Goal: Task Accomplishment & Management: Complete application form

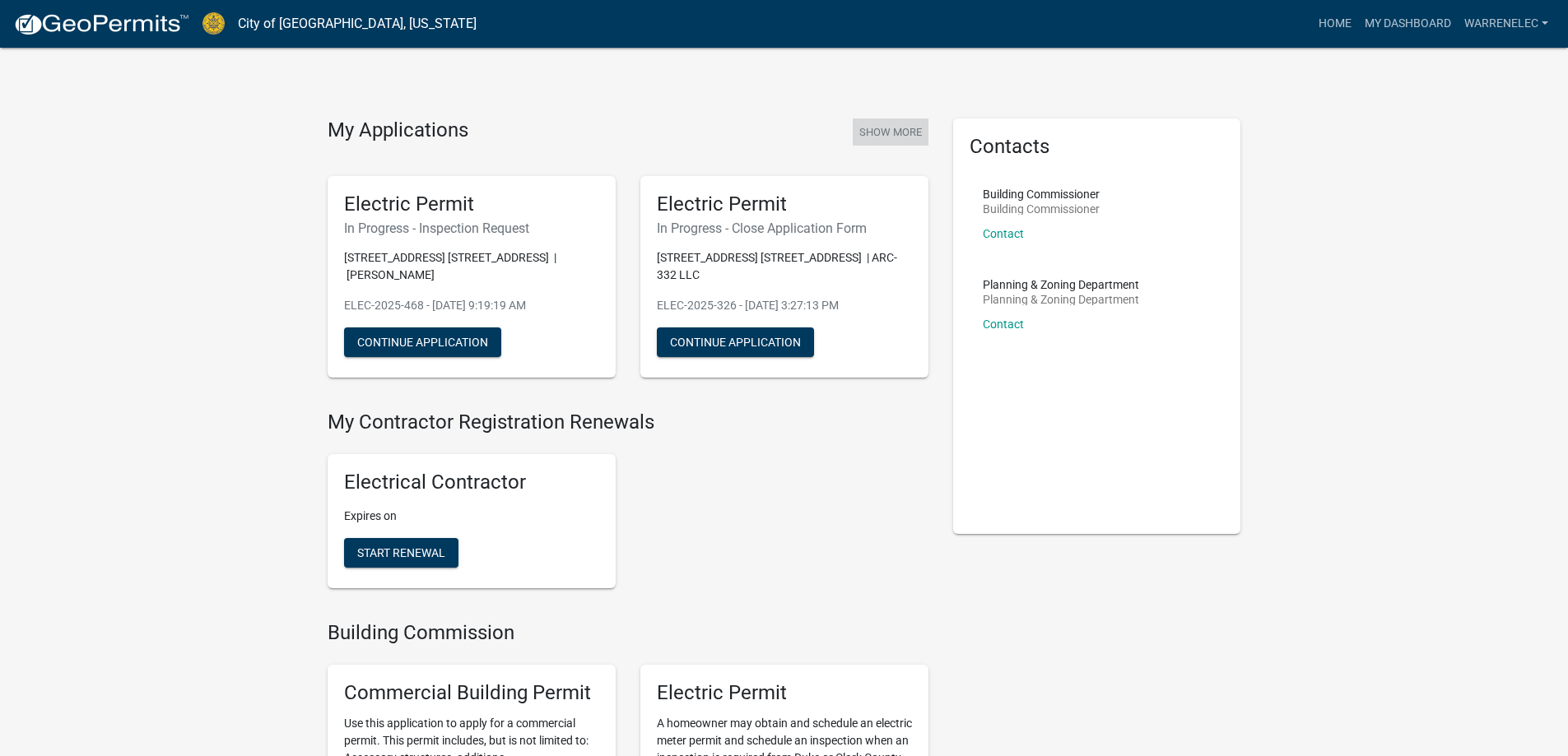
click at [872, 136] on button "Show More" at bounding box center [890, 131] width 76 height 27
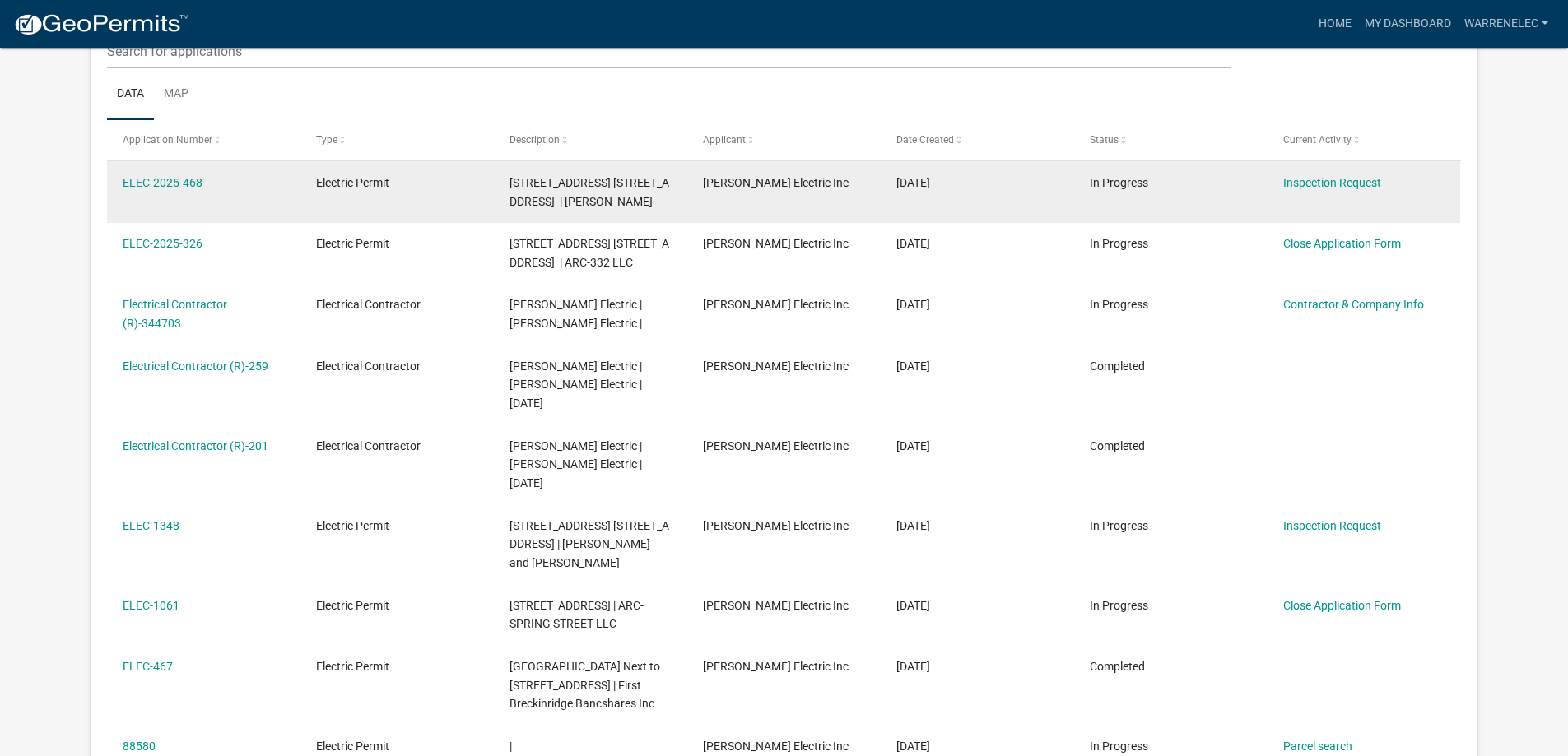
scroll to position [218, 0]
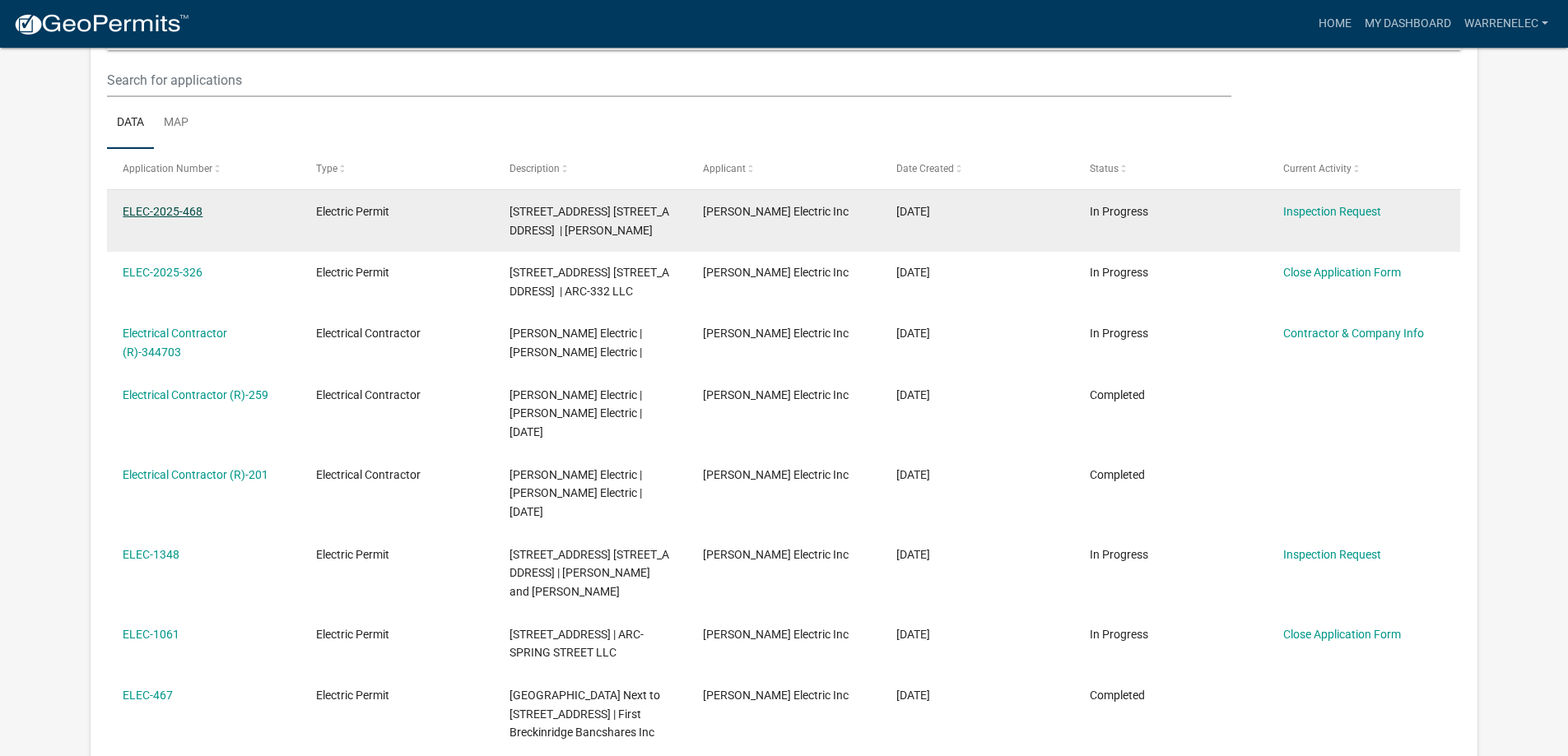
click at [170, 208] on link "ELEC-2025-468" at bounding box center [163, 212] width 79 height 13
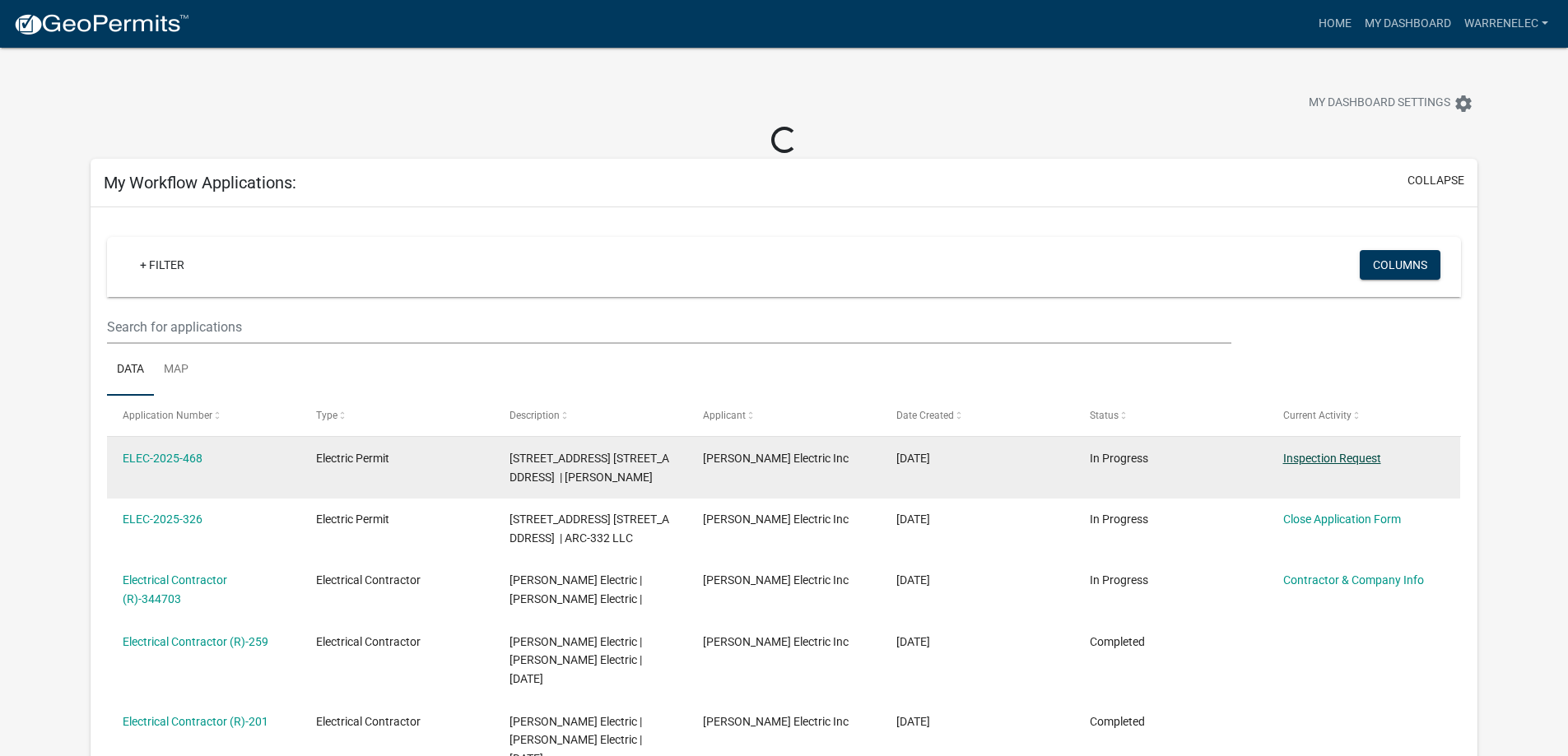
click at [1295, 462] on link "Inspection Request" at bounding box center [1333, 458] width 98 height 13
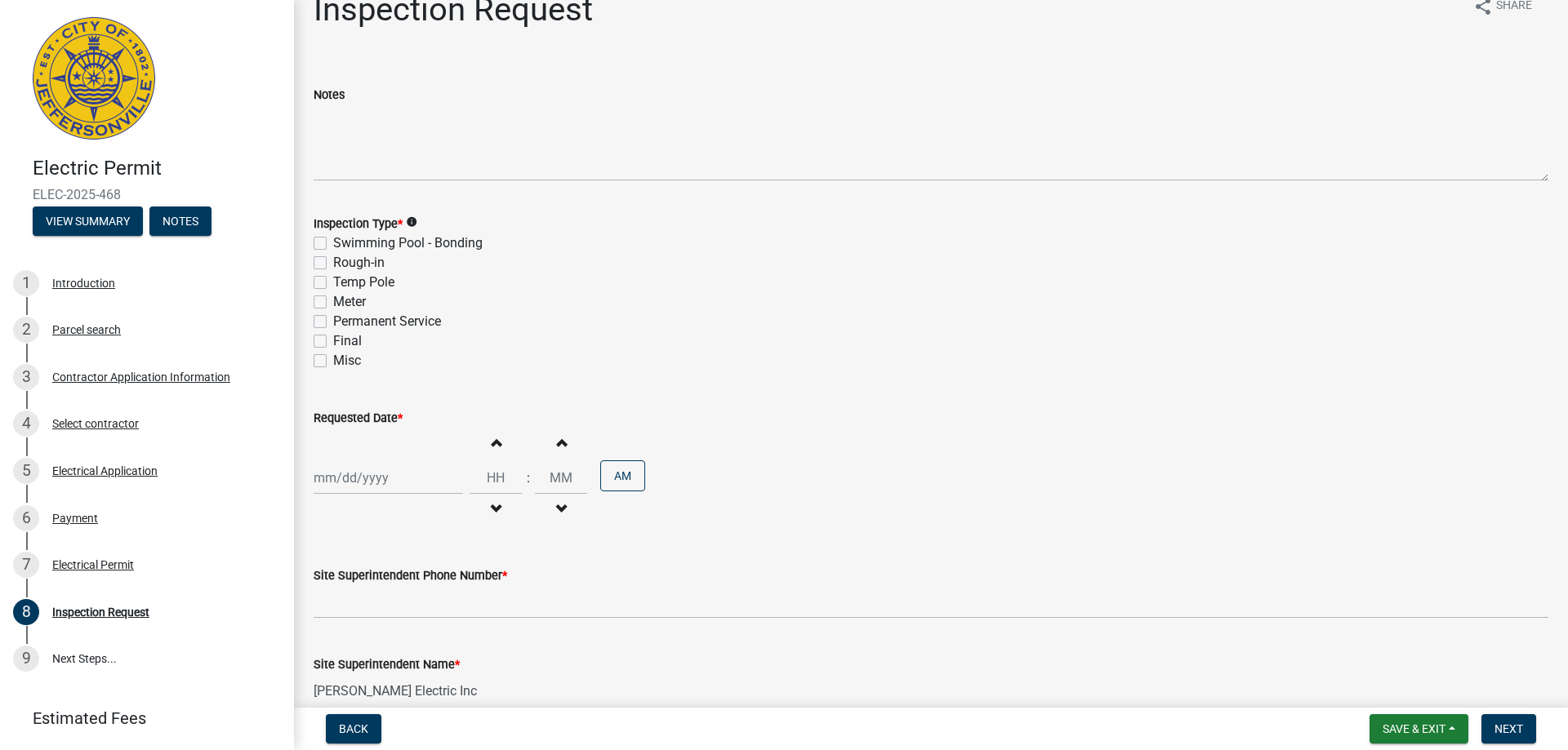
scroll to position [82, 0]
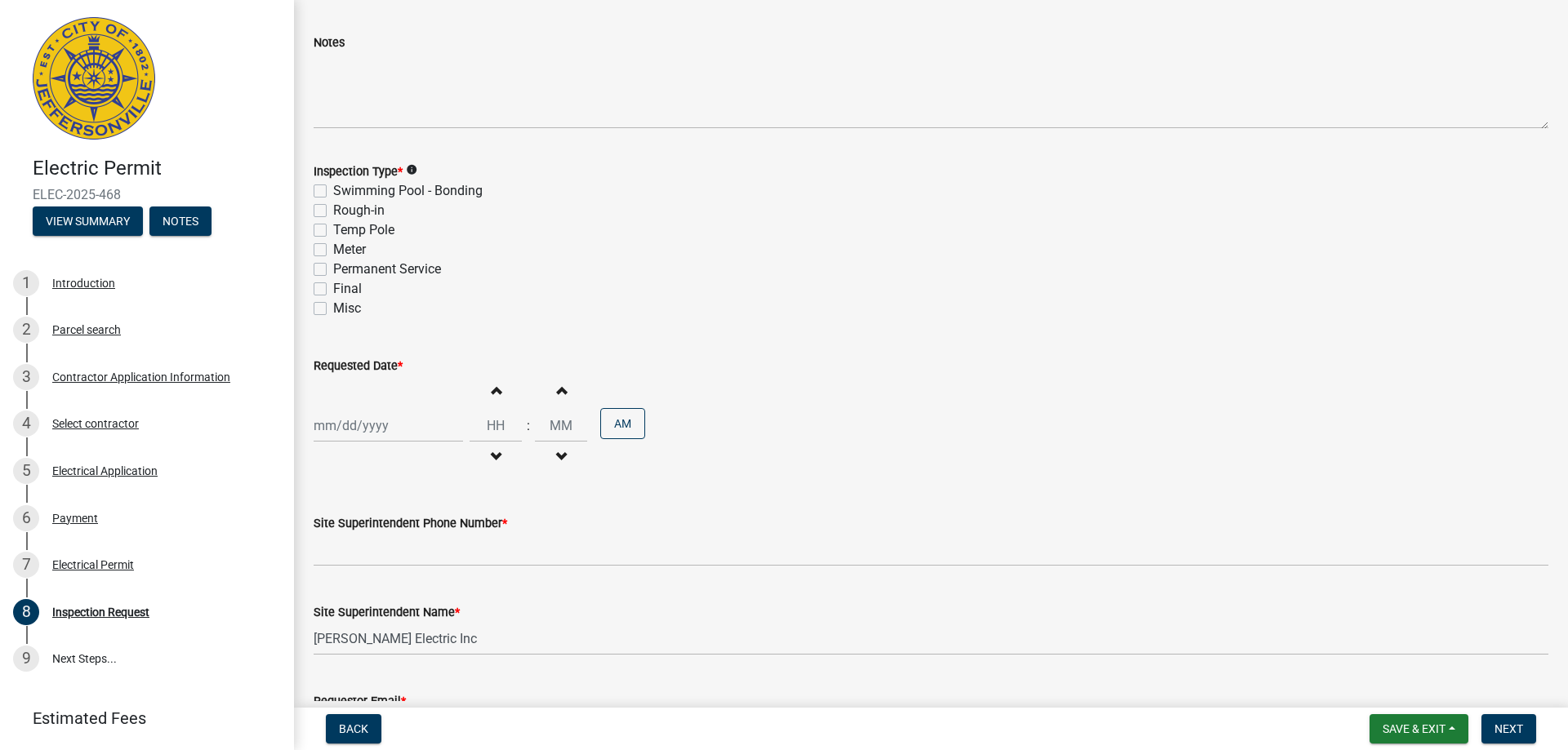
click at [333, 308] on label "Misc" at bounding box center [347, 308] width 28 height 20
click at [333, 308] on input "Misc" at bounding box center [338, 304] width 10 height 10
checkbox input "true"
checkbox input "false"
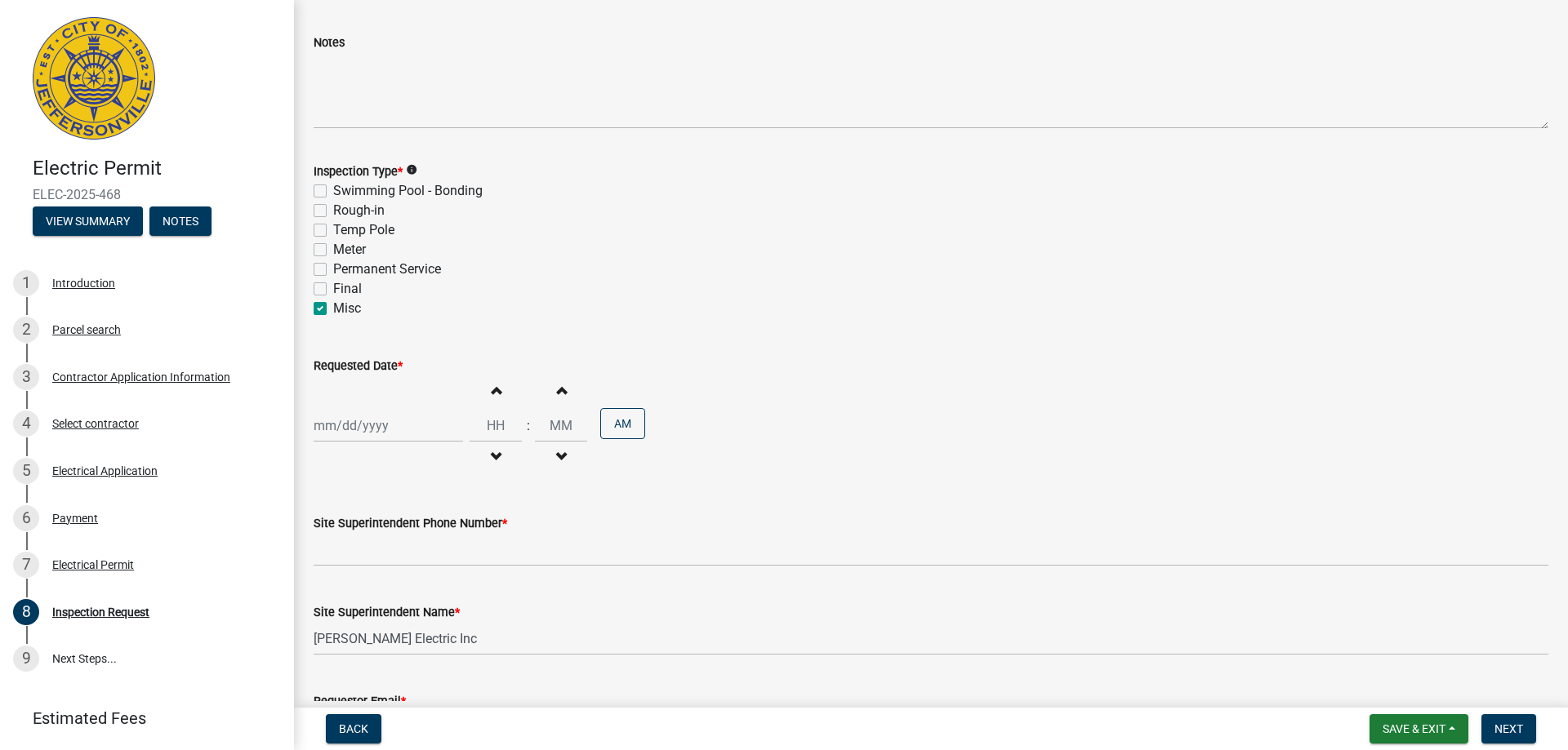
checkbox input "false"
checkbox input "true"
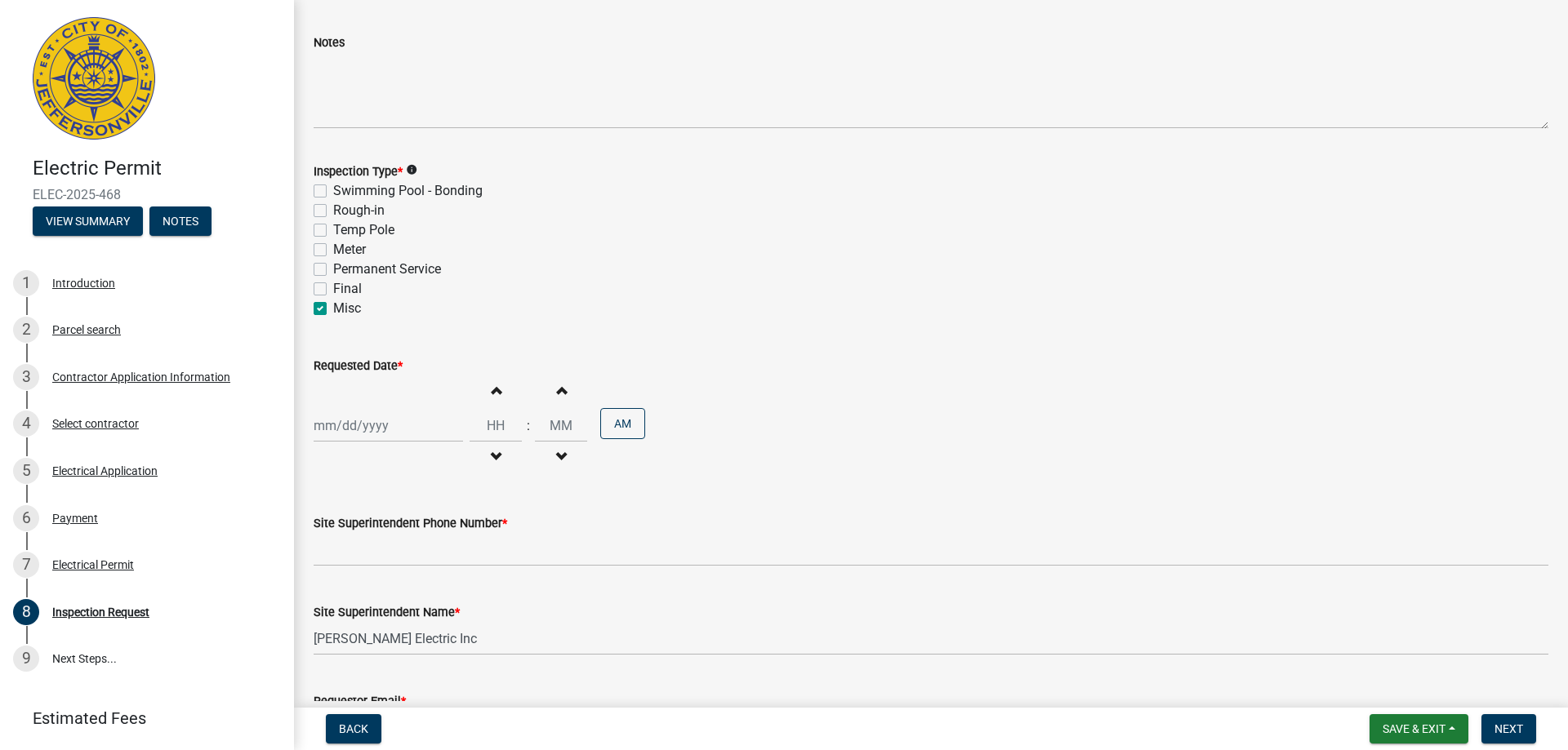
select select "9"
select select "2025"
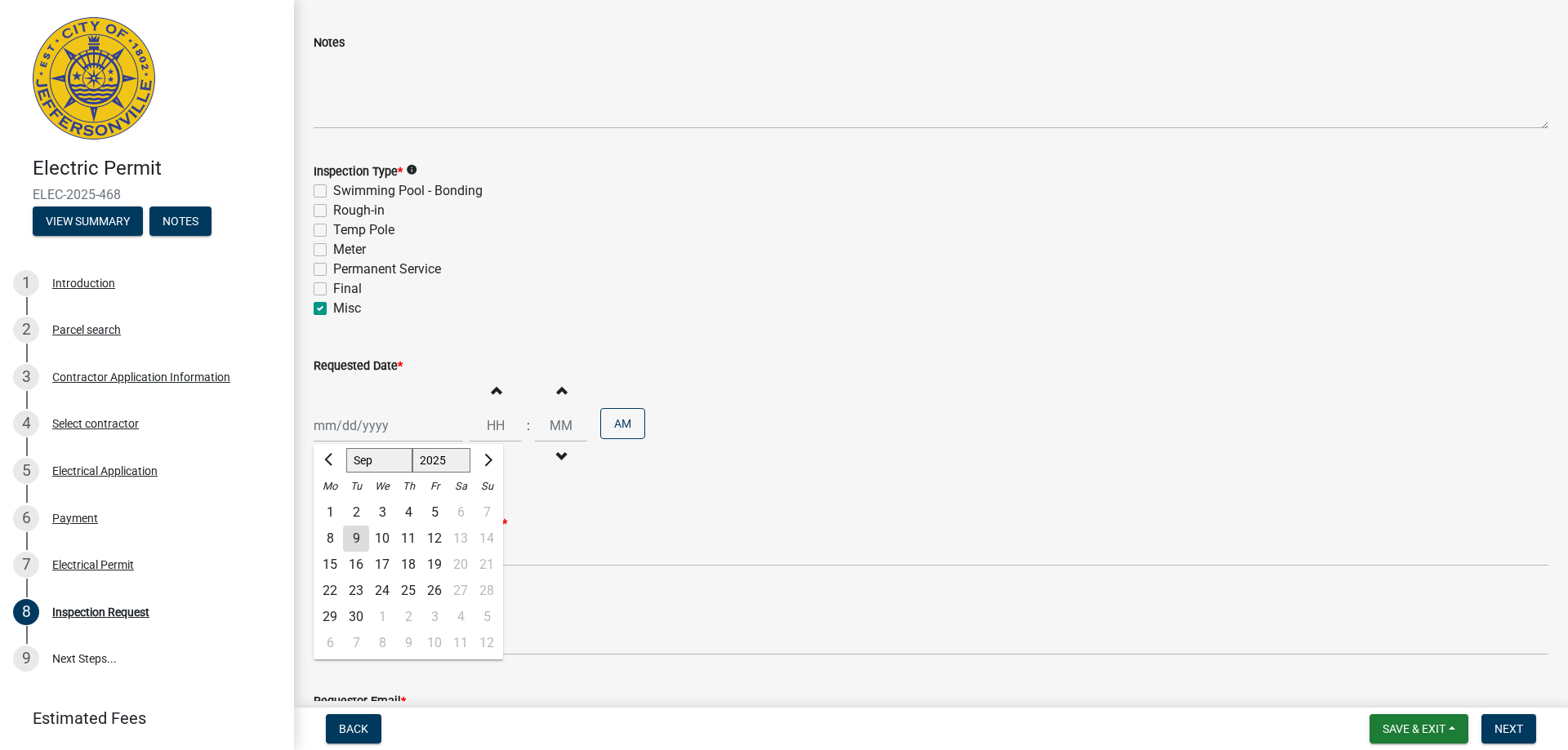
click at [356, 428] on div "[PERSON_NAME] Feb Mar Apr [PERSON_NAME][DATE] Oct Nov [DATE] 1526 1527 1528 152…" at bounding box center [387, 426] width 149 height 34
click at [359, 531] on div "9" at bounding box center [356, 539] width 26 height 26
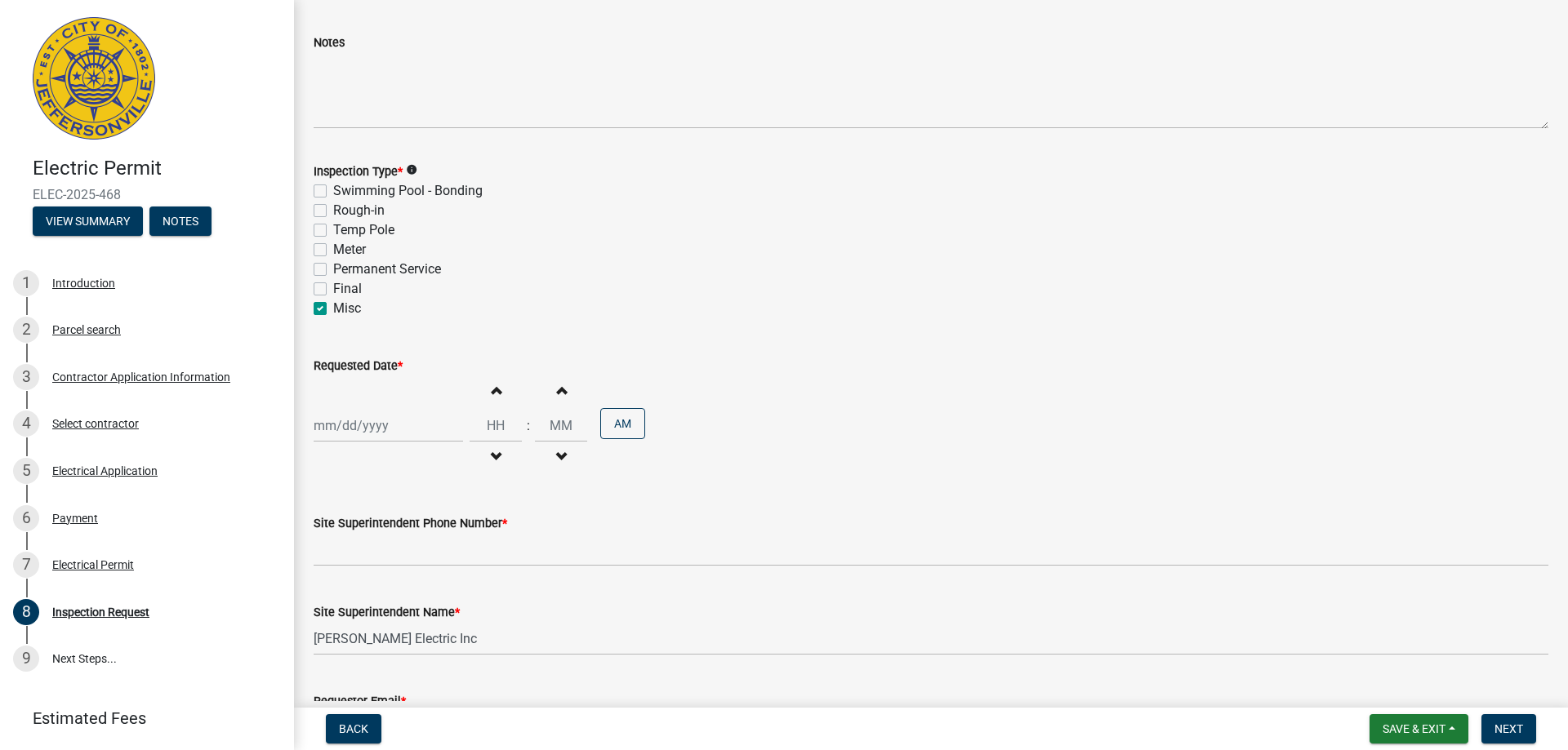
type input "[DATE]"
select select "9"
select select "2025"
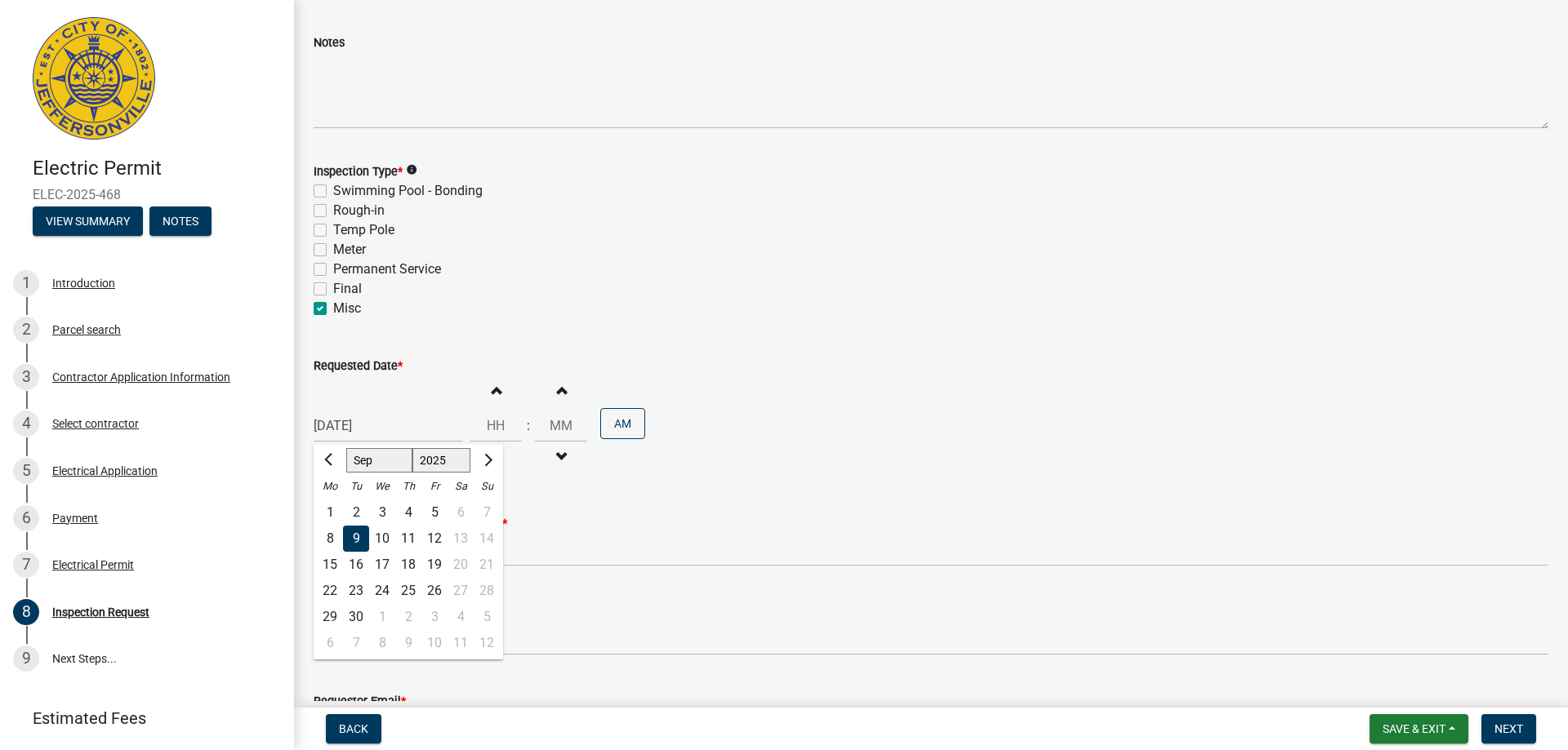
click at [428, 432] on div "[DATE] [PERSON_NAME] Apr May Jun [DATE] Aug Sep Oct Nov [DATE] 1526 1527 1528 1…" at bounding box center [387, 426] width 149 height 34
click at [383, 532] on div "10" at bounding box center [383, 539] width 26 height 26
type input "[DATE]"
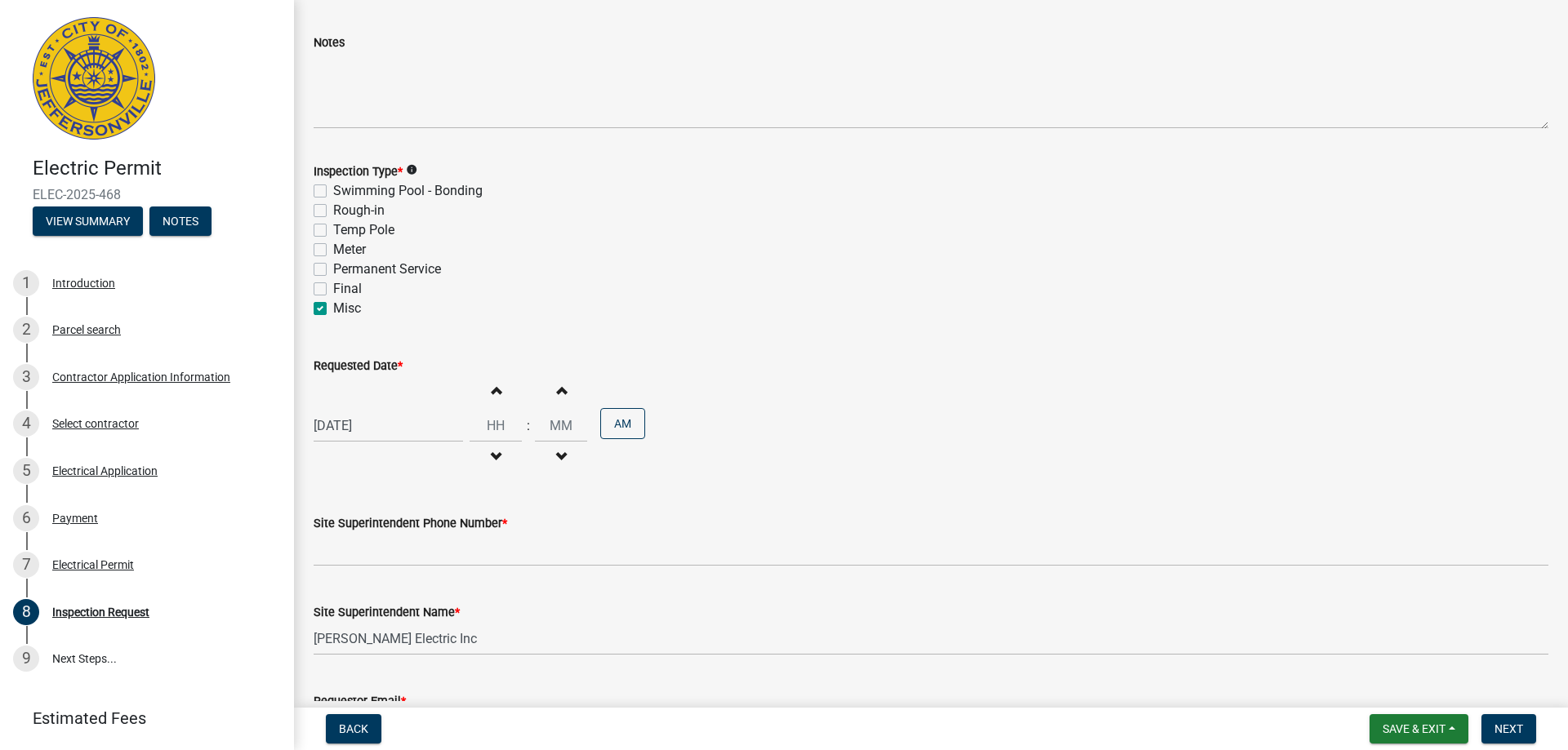
click at [491, 397] on span "button" at bounding box center [495, 390] width 8 height 13
type input "01"
type input "00"
click at [491, 397] on span "button" at bounding box center [495, 390] width 8 height 13
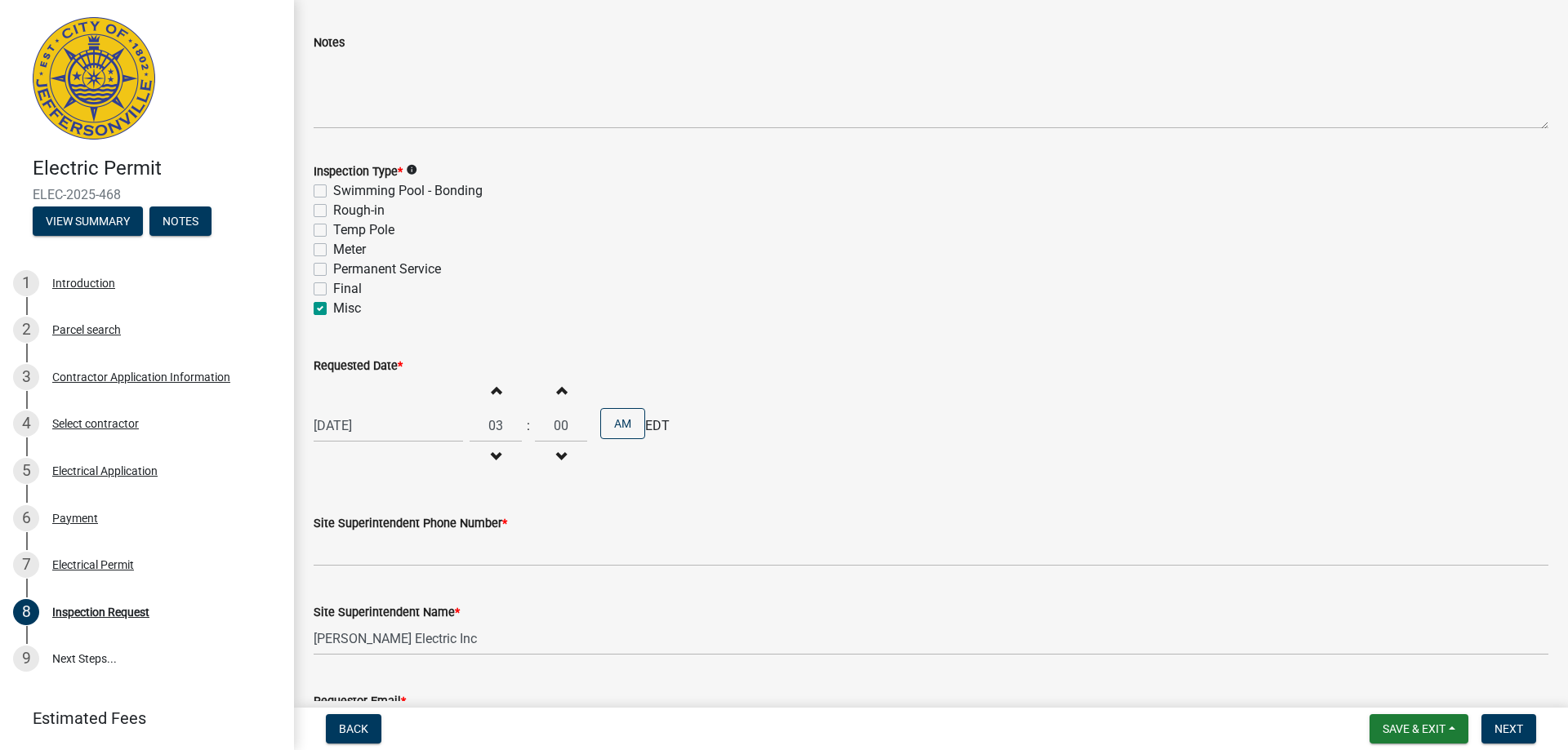
click at [491, 397] on span "button" at bounding box center [495, 390] width 8 height 13
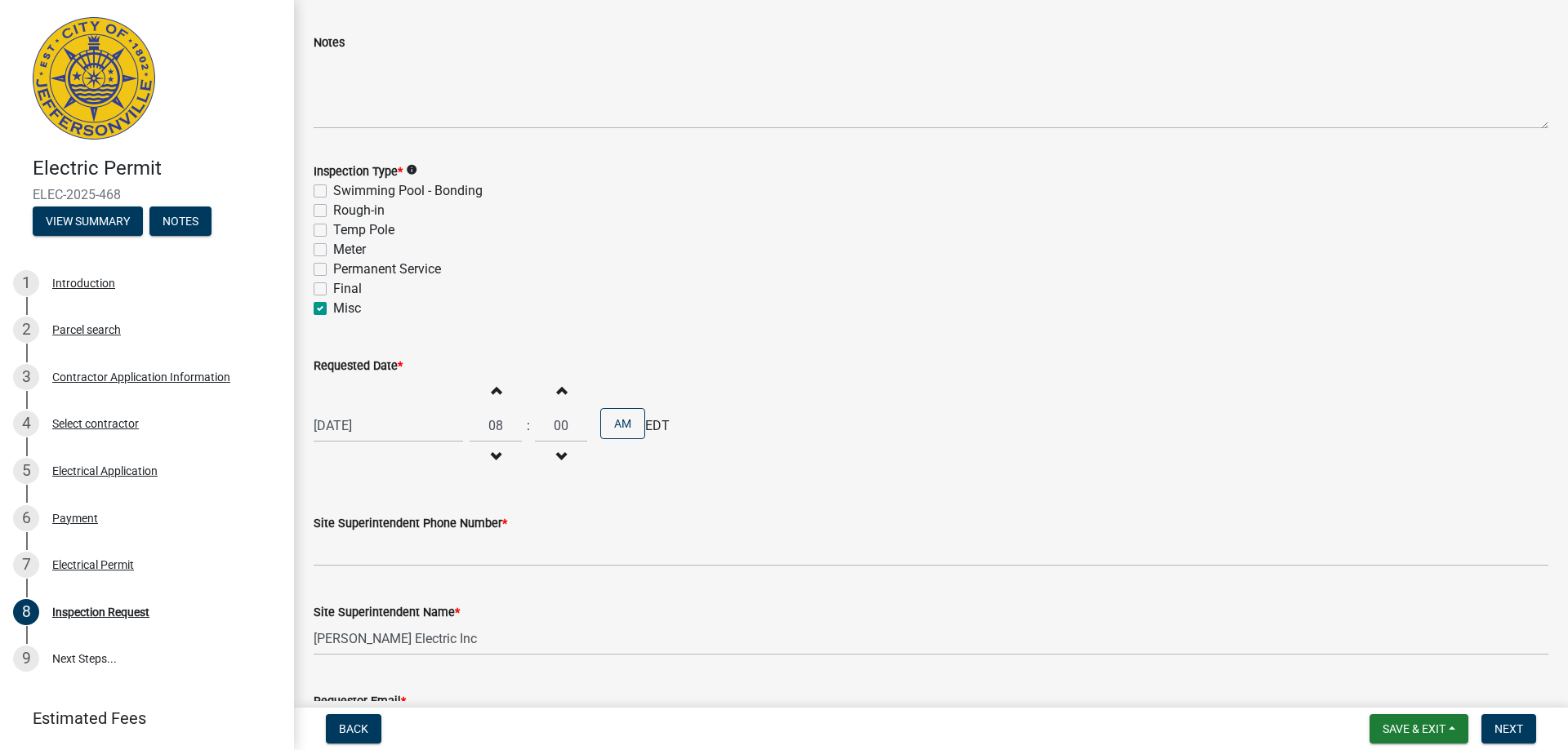
click at [490, 399] on button "Increment hours" at bounding box center [495, 390] width 35 height 29
type input "09"
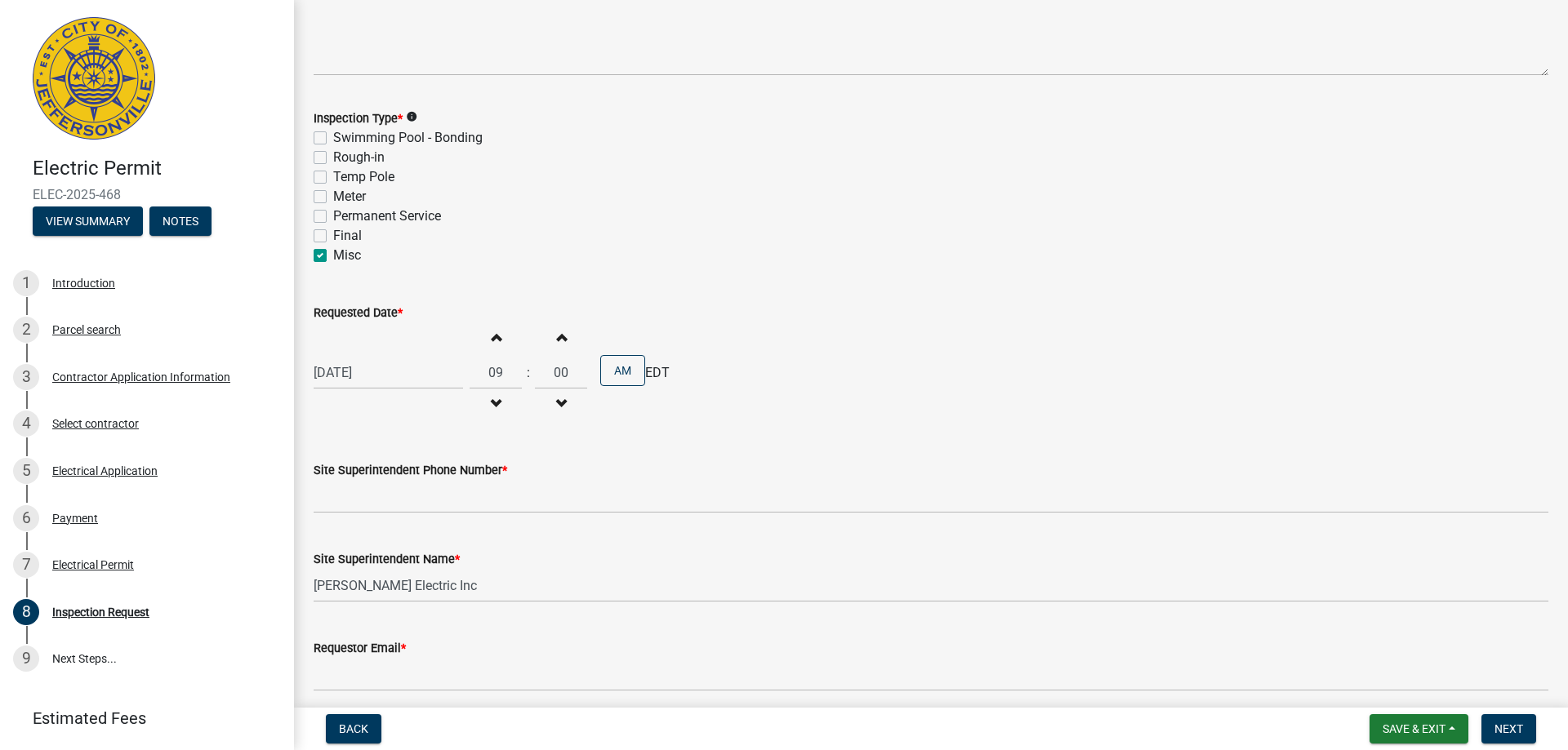
scroll to position [163, 0]
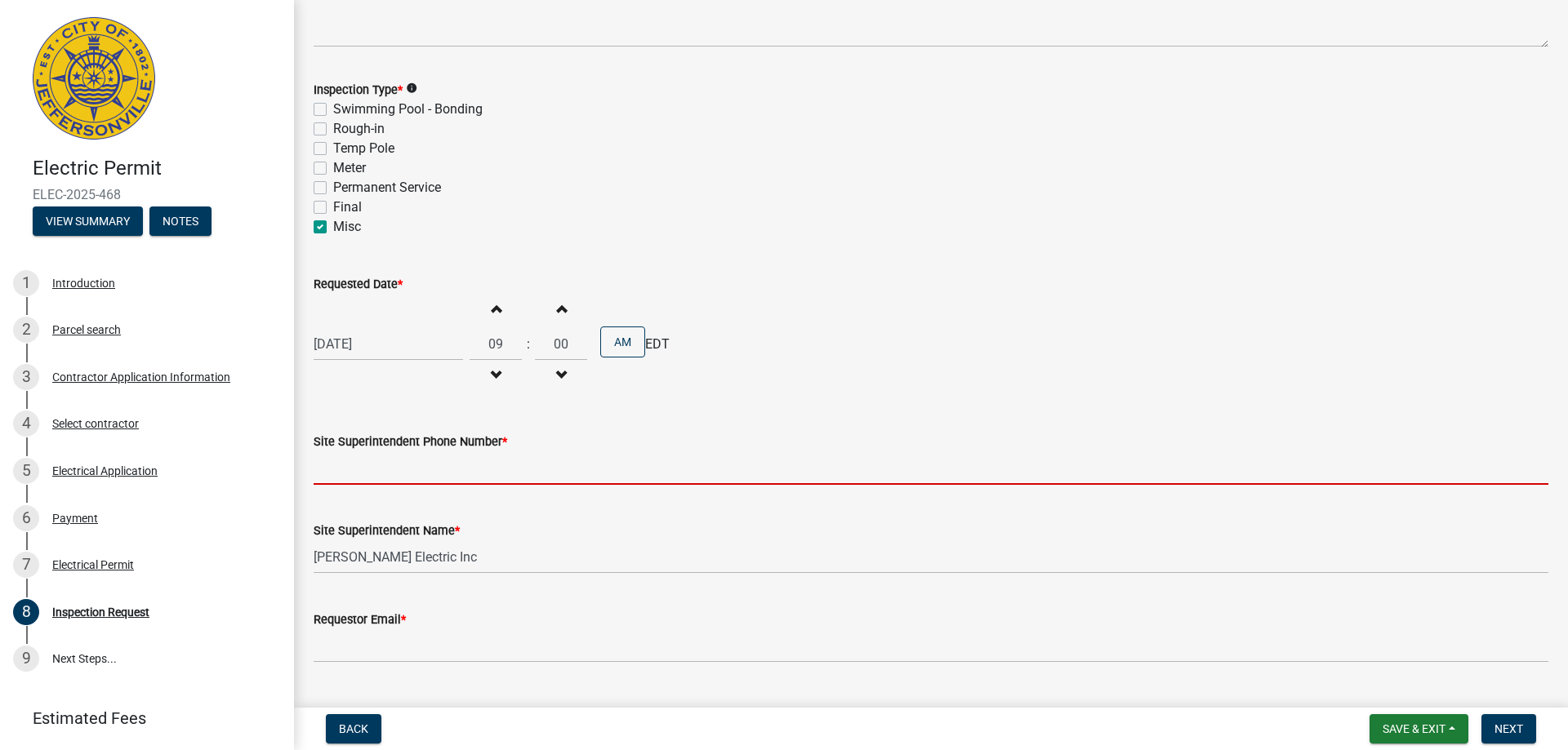
click at [520, 472] on input "Site Superintendent Phone Number *" at bounding box center [930, 469] width 1235 height 34
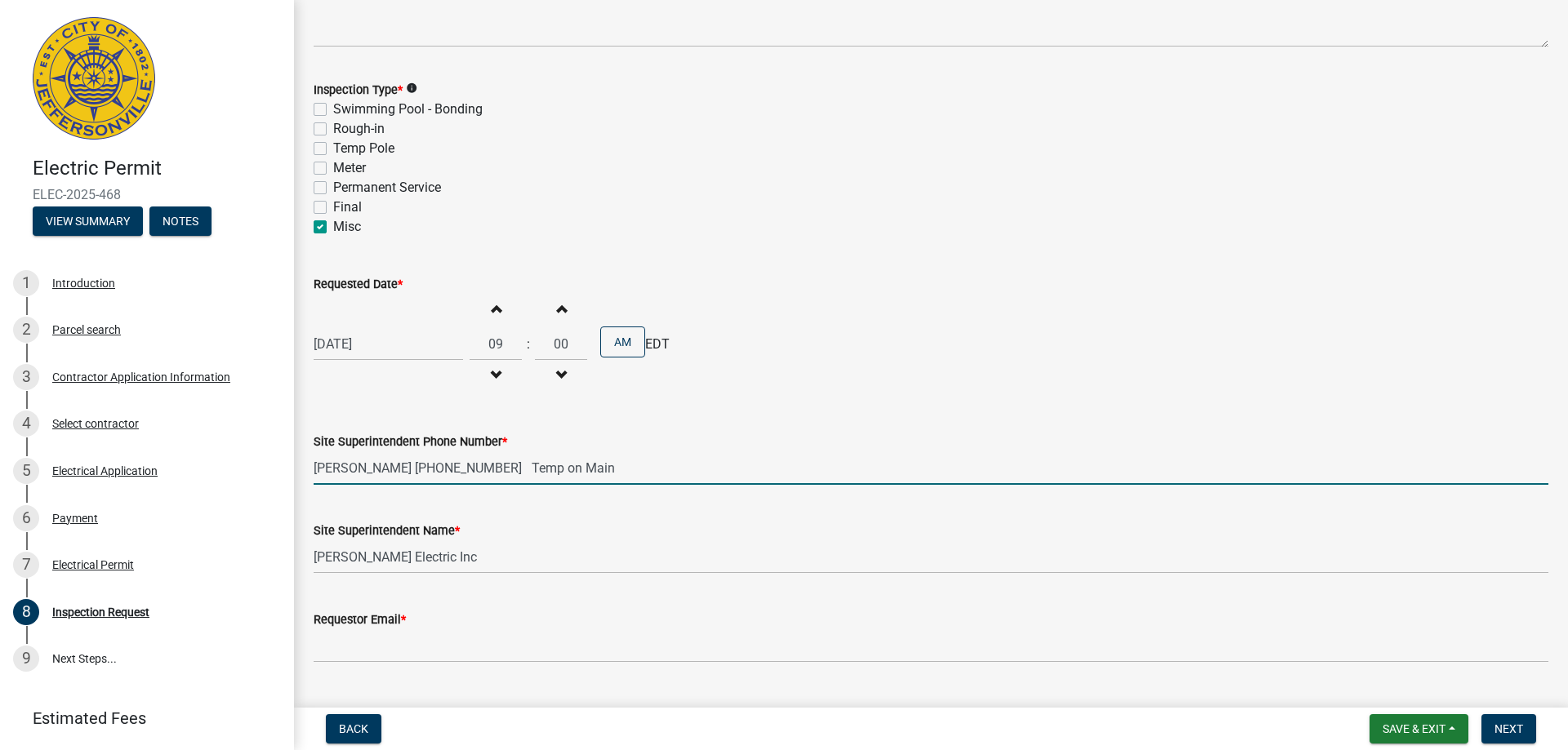
scroll to position [202, 0]
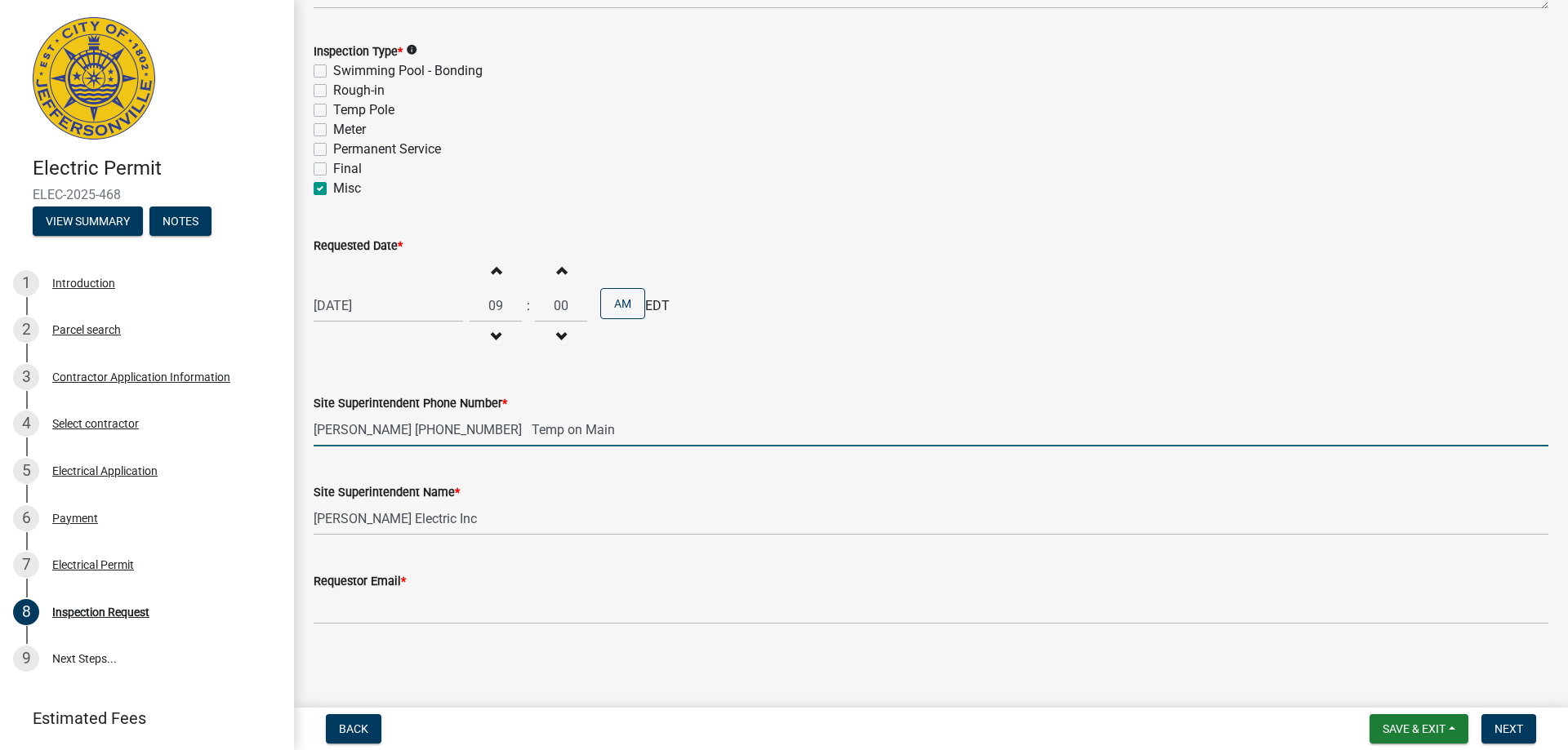
type input "[PERSON_NAME] [PHONE_NUMBER] Temp on Main"
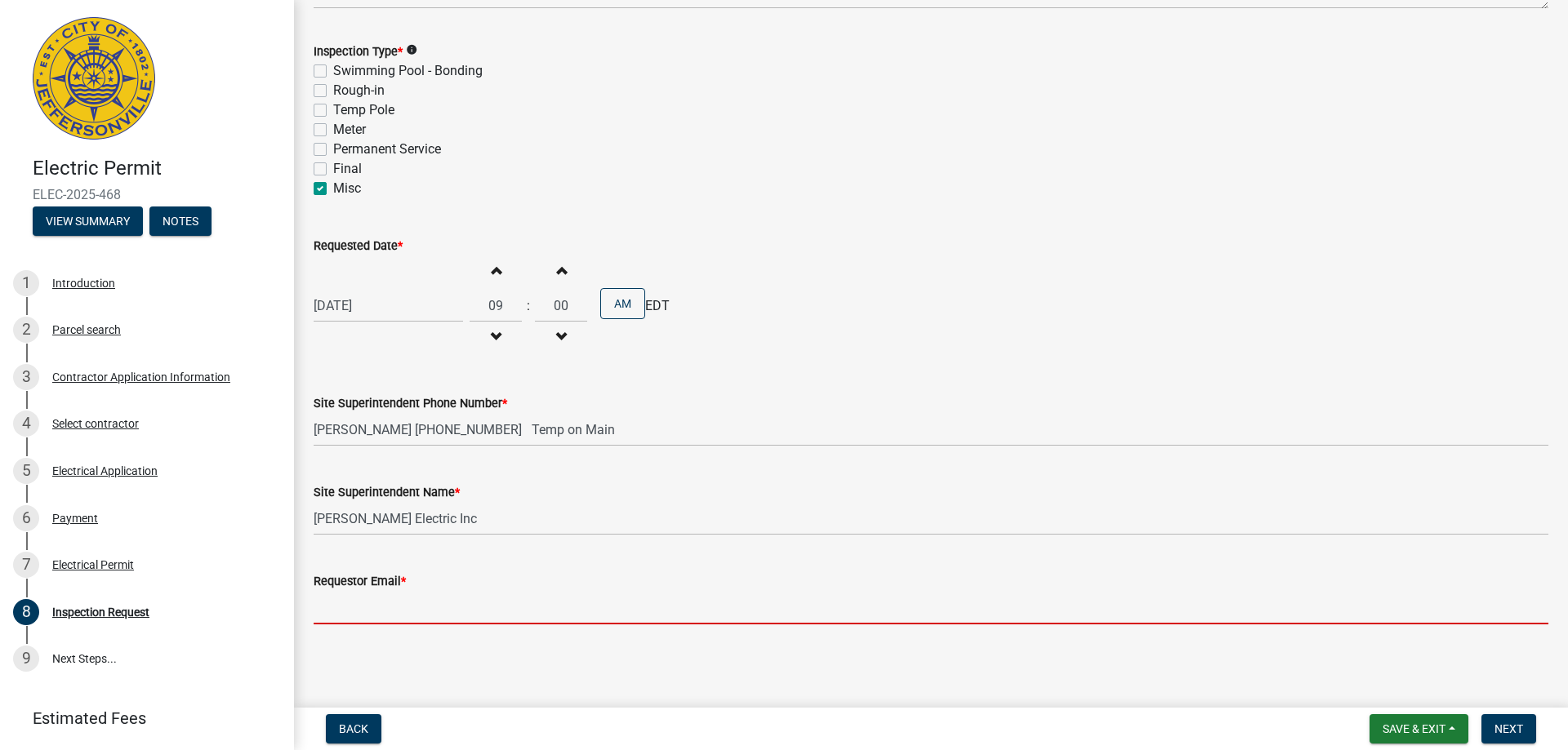
click at [459, 605] on input "Requestor Email *" at bounding box center [930, 608] width 1235 height 34
type input "[PERSON_NAME][EMAIL_ADDRESS][DOMAIN_NAME]"
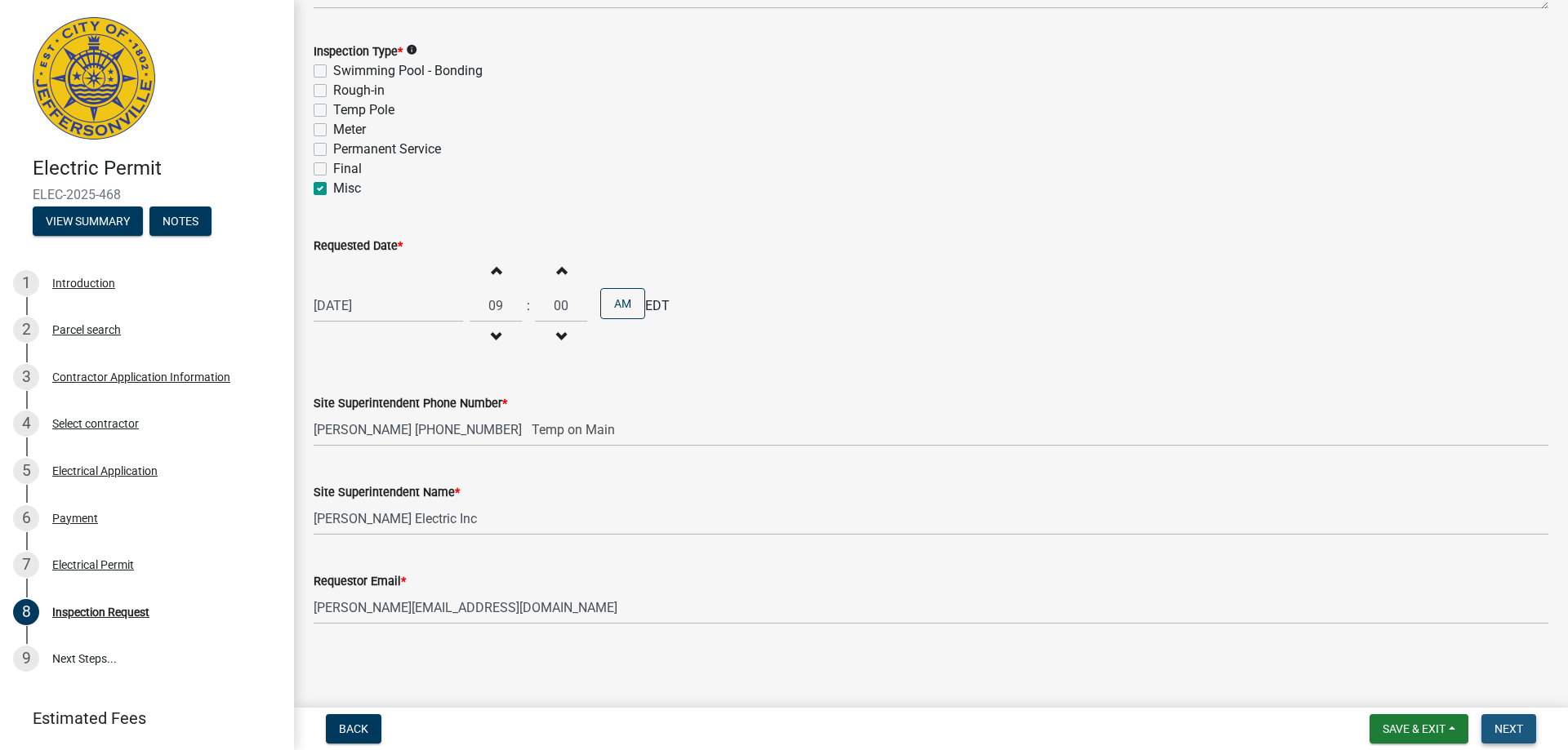
click at [1504, 730] on span "Next" at bounding box center [1509, 729] width 28 height 13
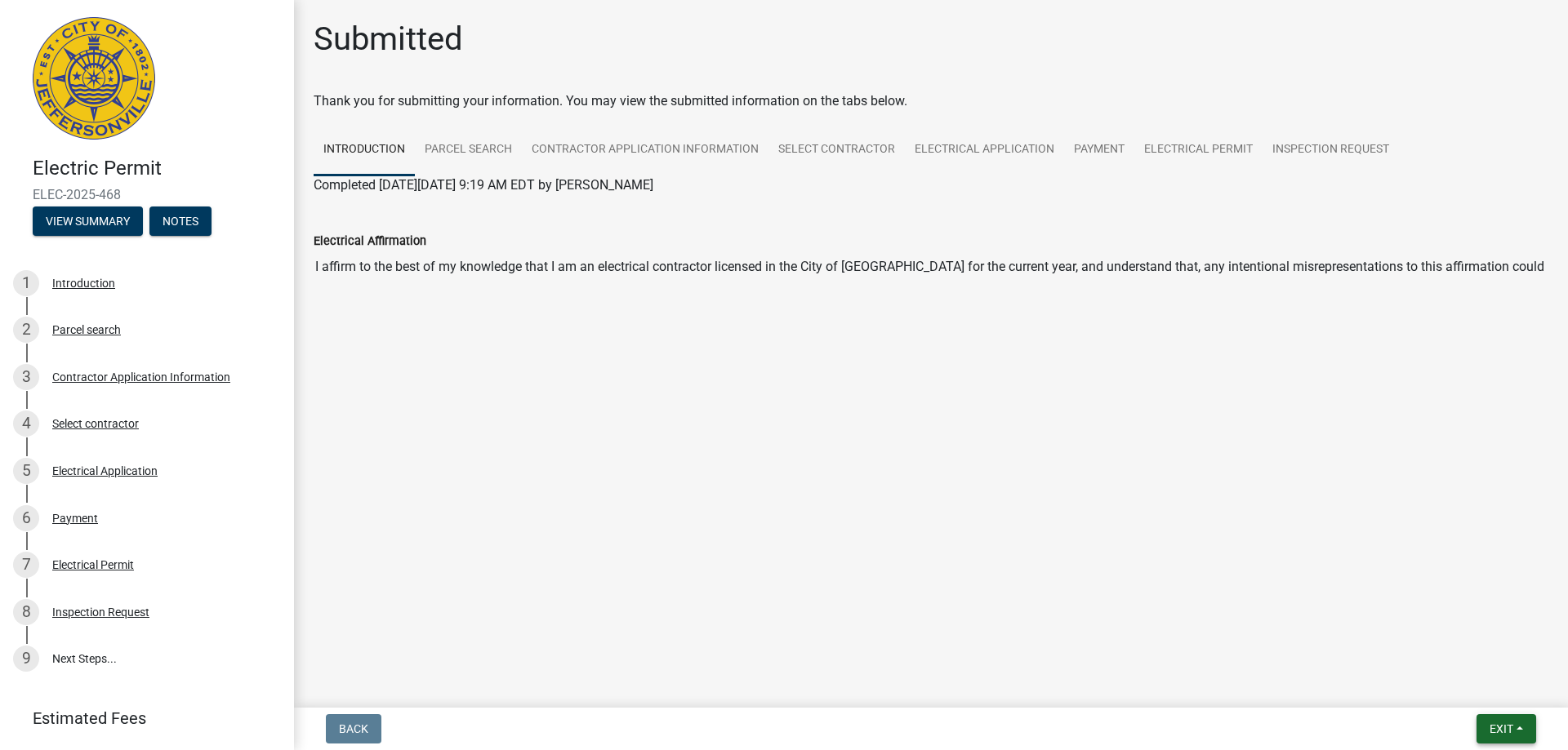
click at [1502, 729] on span "Exit" at bounding box center [1501, 729] width 23 height 13
click at [1440, 650] on button "Save" at bounding box center [1470, 648] width 130 height 39
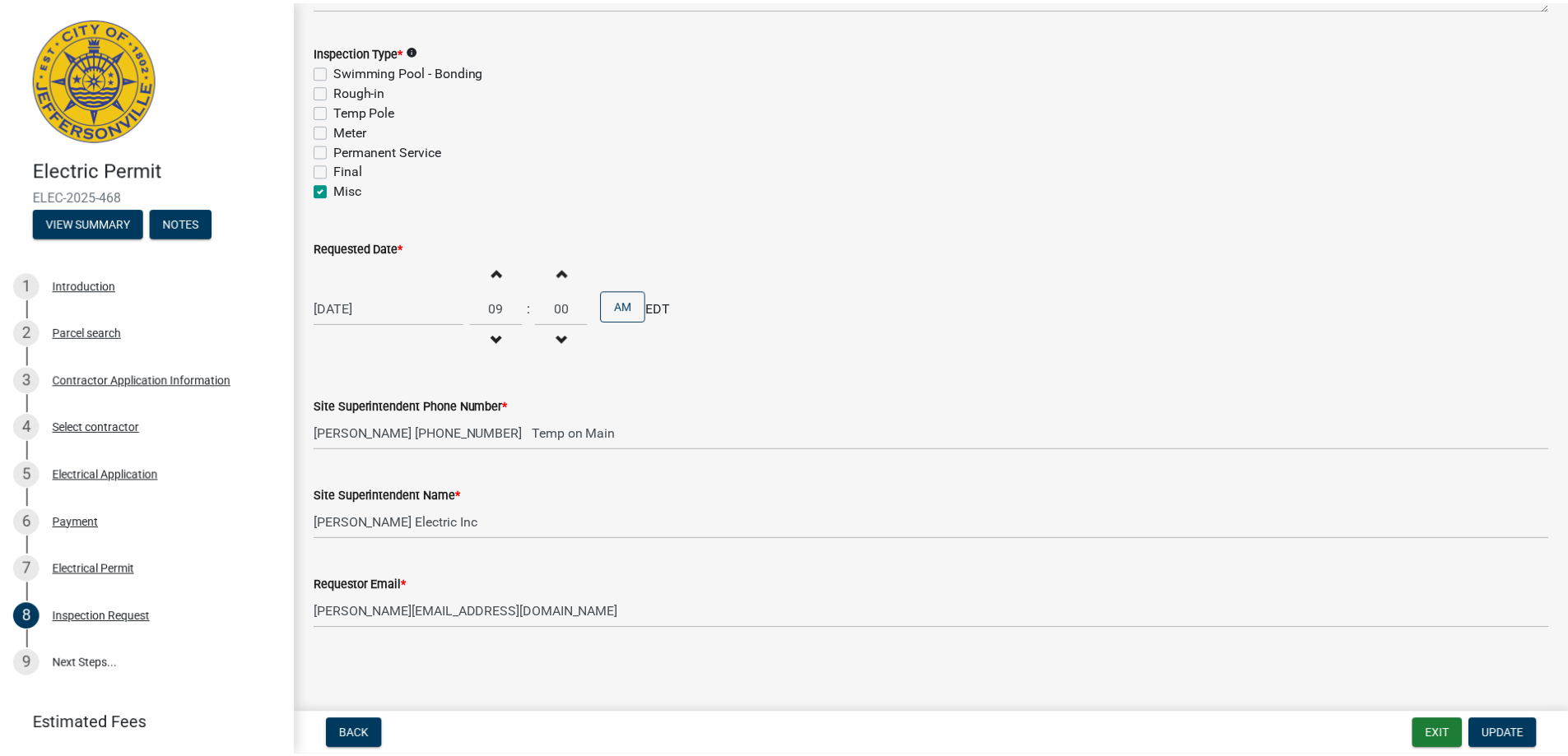
scroll to position [203, 0]
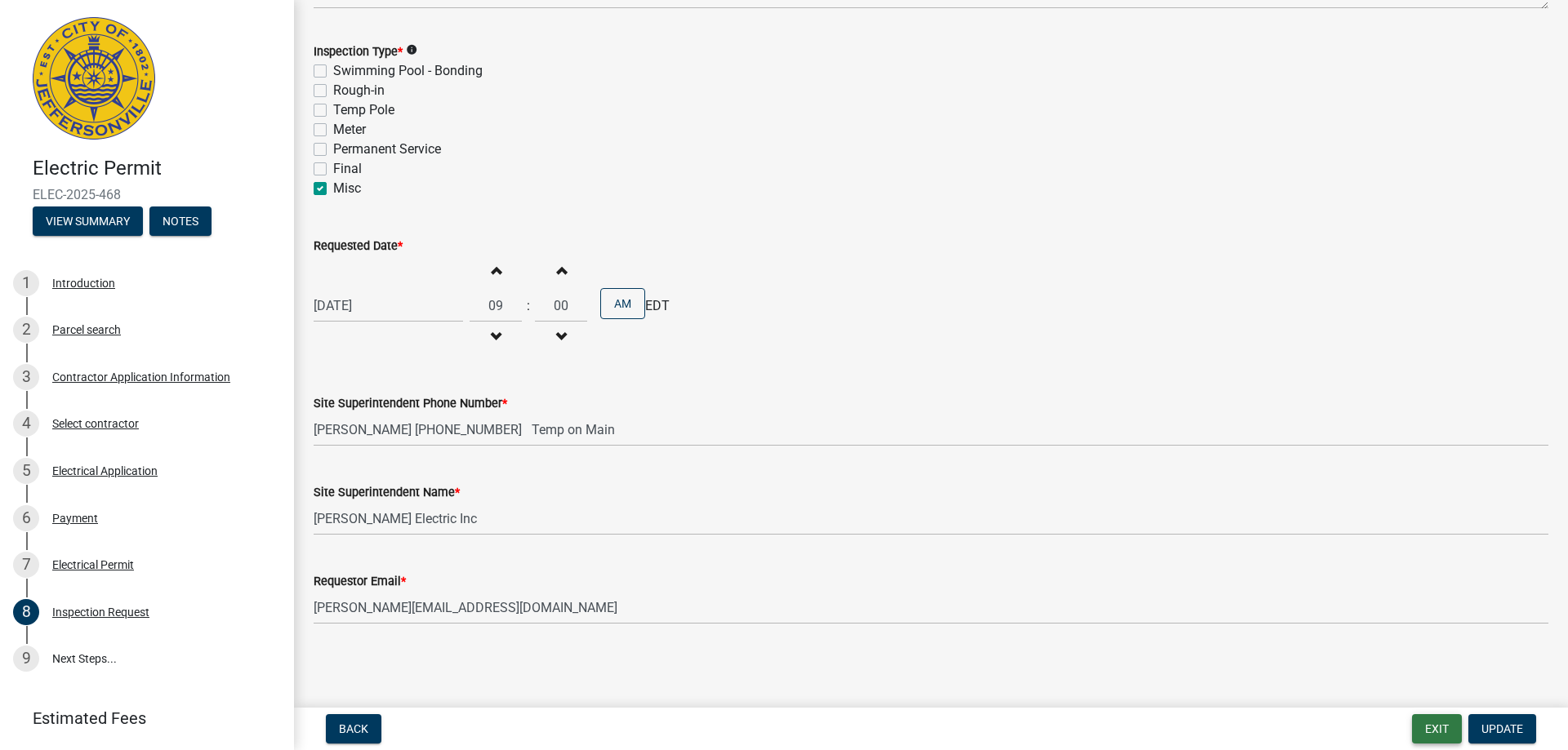
click at [1423, 717] on button "Exit" at bounding box center [1437, 728] width 50 height 29
